Goal: Check status

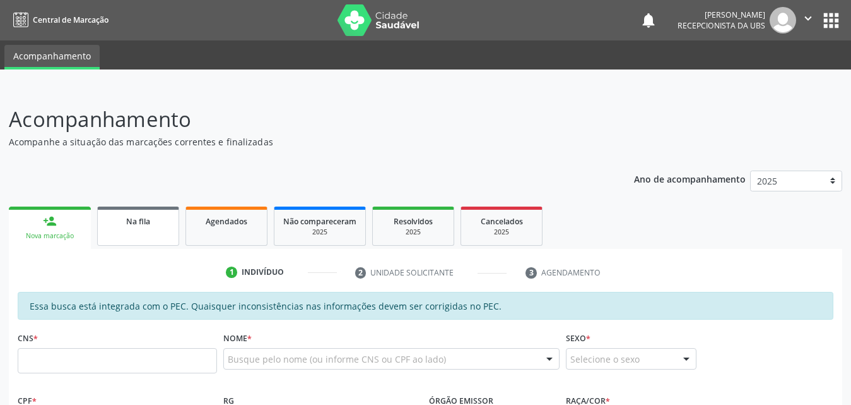
scroll to position [124, 0]
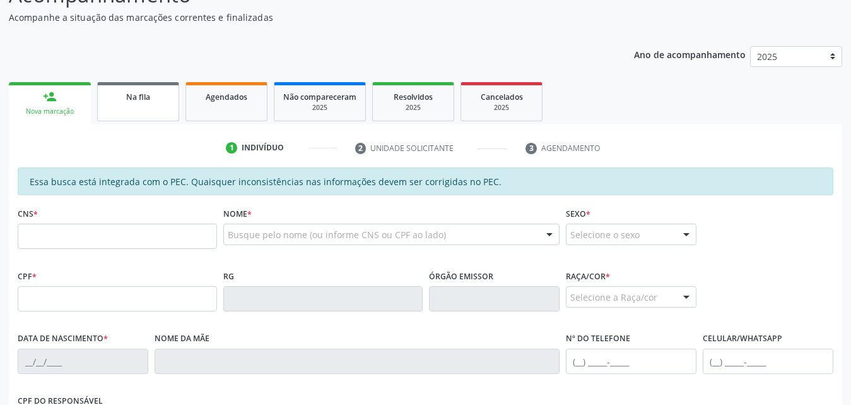
click at [135, 103] on link "Na fila" at bounding box center [138, 101] width 82 height 39
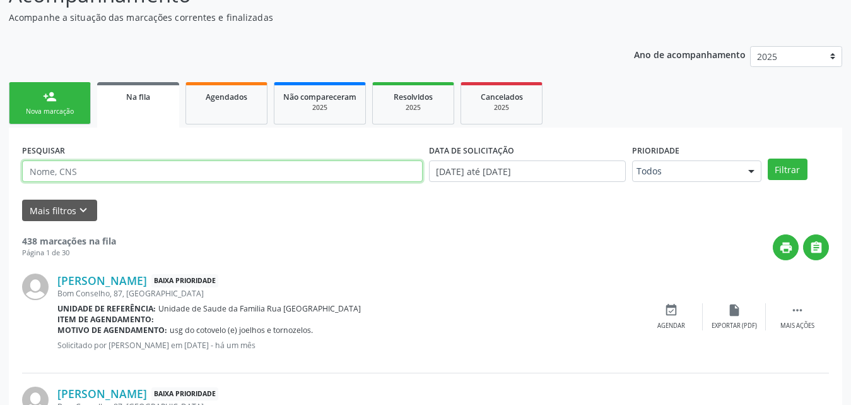
click at [167, 167] on input "text" at bounding box center [222, 170] width 401 height 21
paste input "700004149532901"
type input "700004149532901"
click at [768, 158] on button "Filtrar" at bounding box center [788, 168] width 40 height 21
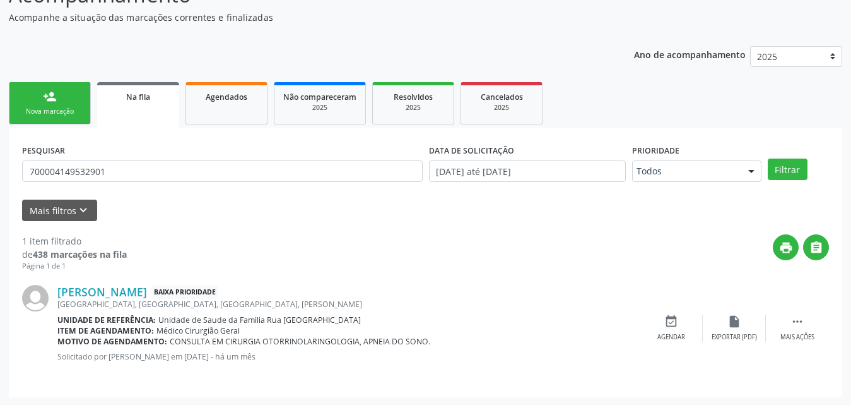
scroll to position [126, 0]
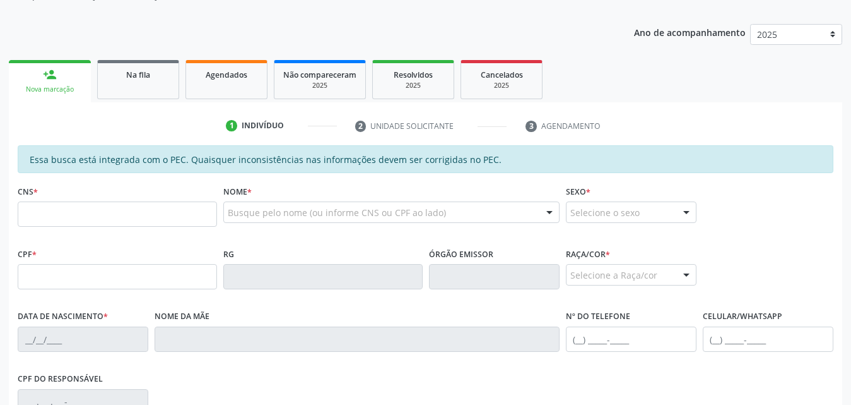
scroll to position [208, 0]
